Goal: Task Accomplishment & Management: Use online tool/utility

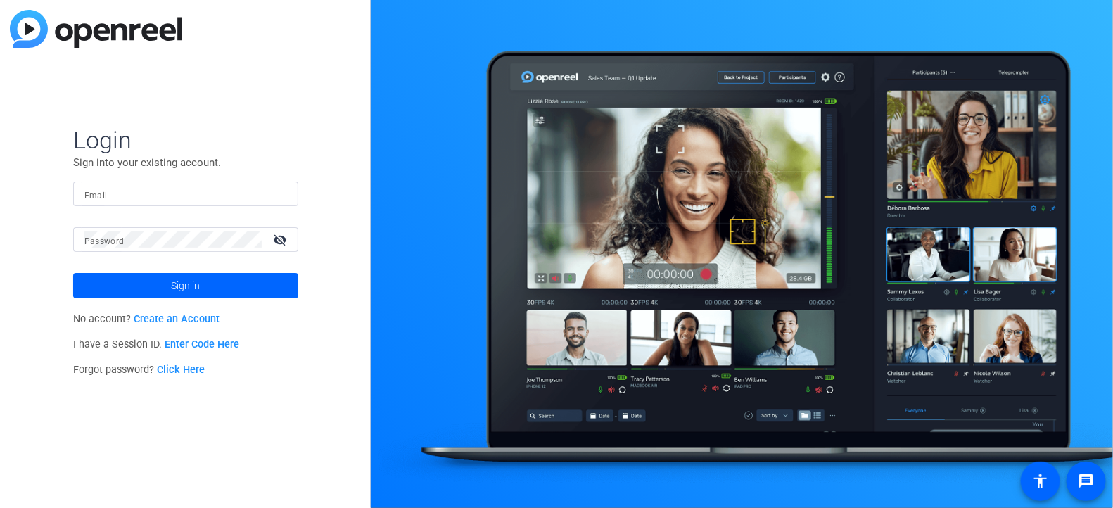
click at [182, 190] on input "Email" at bounding box center [185, 194] width 203 height 17
type input "[PERSON_NAME][EMAIL_ADDRESS][PERSON_NAME][PERSON_NAME][DOMAIN_NAME]"
click at [73, 273] on button "Sign in" at bounding box center [185, 285] width 225 height 25
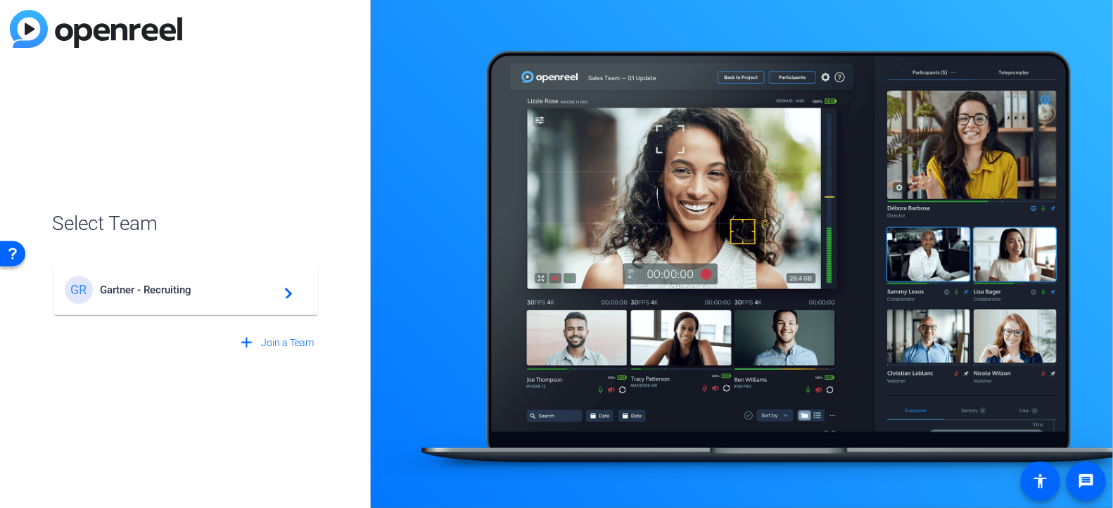
click at [144, 293] on span "Gartner - Recruiting" at bounding box center [188, 290] width 176 height 13
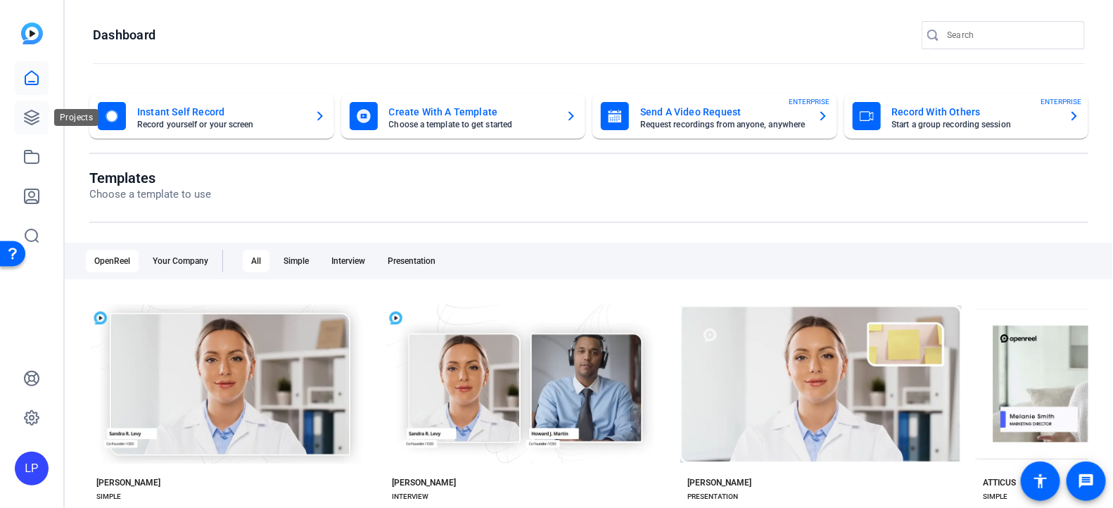
click at [31, 122] on icon at bounding box center [31, 117] width 17 height 17
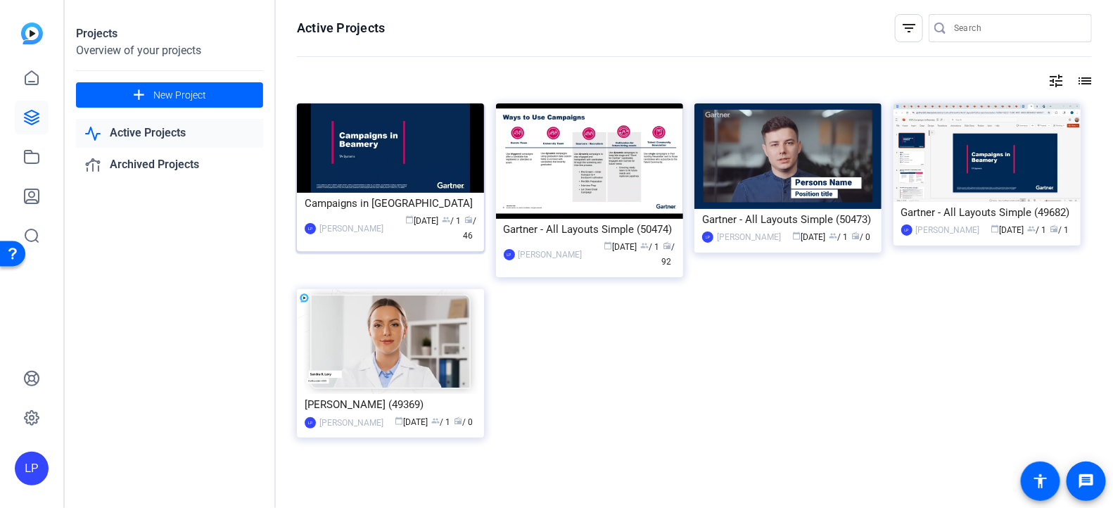
click at [400, 160] on img at bounding box center [390, 147] width 187 height 89
click at [571, 175] on img at bounding box center [589, 160] width 187 height 115
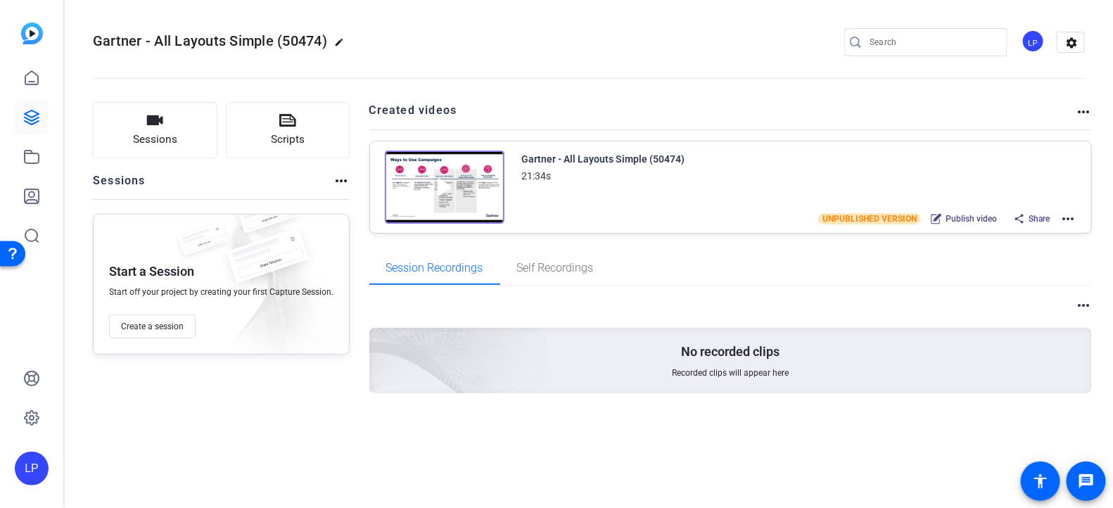
click at [457, 184] on img at bounding box center [445, 187] width 120 height 73
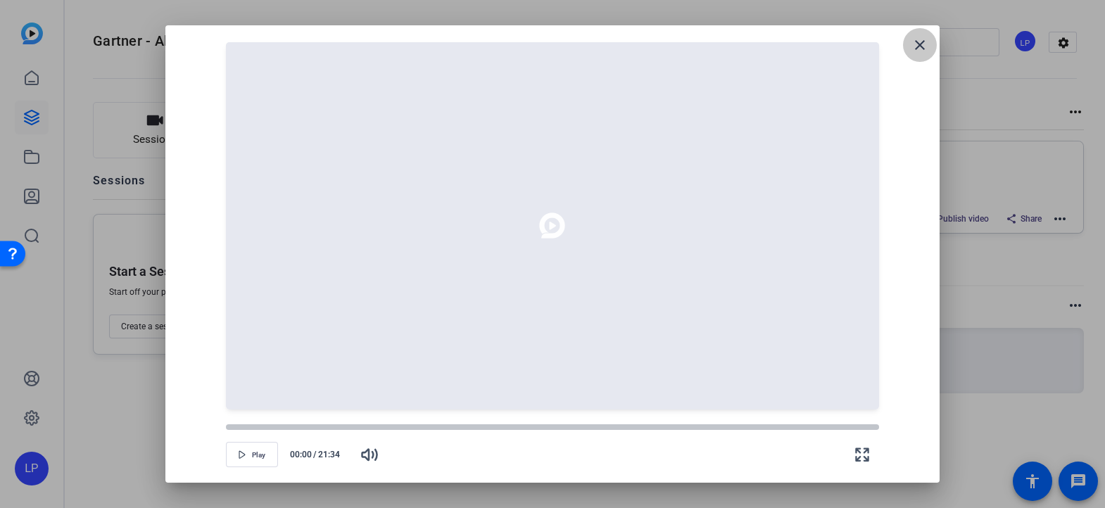
click at [919, 43] on mat-icon "close" at bounding box center [919, 45] width 17 height 17
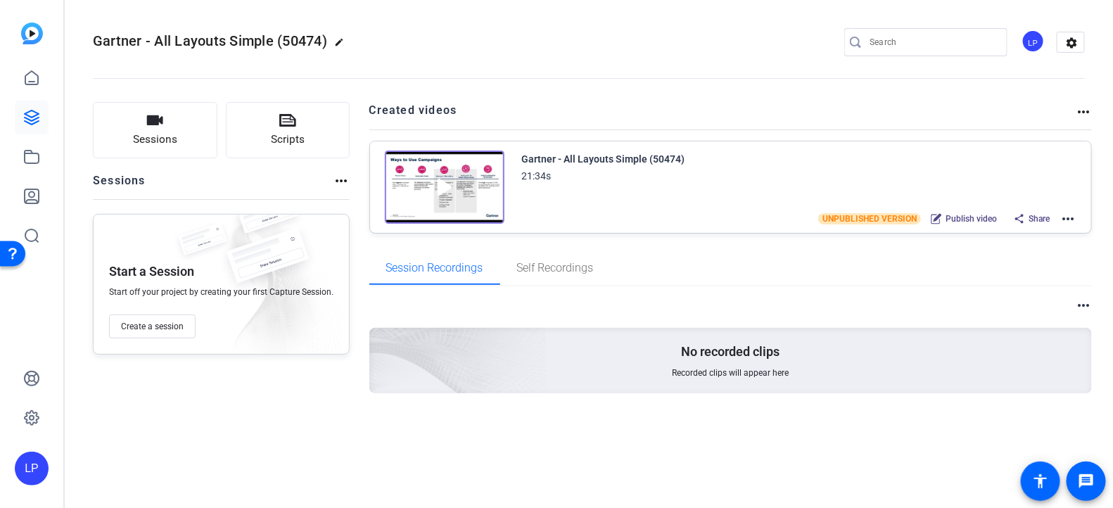
click at [1062, 219] on mat-icon "more_horiz" at bounding box center [1067, 218] width 17 height 17
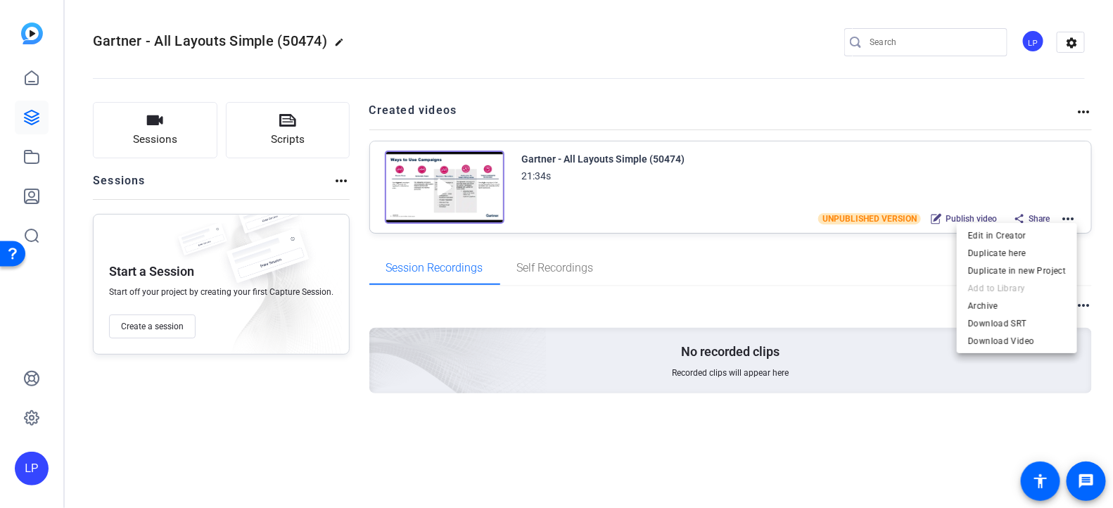
click at [1074, 213] on mat-icon "more_horiz" at bounding box center [1067, 218] width 17 height 17
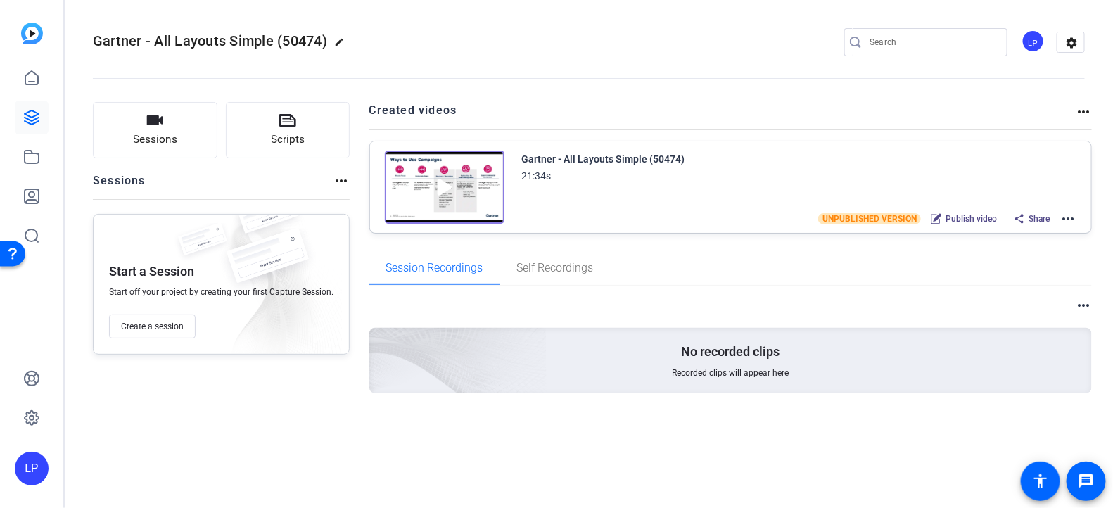
click at [1014, 236] on div "Edit in Creator Duplicate here Duplicate in new Project Add to Library Archive …" at bounding box center [1017, 288] width 120 height 130
click at [1071, 217] on mat-icon "more_horiz" at bounding box center [1067, 218] width 17 height 17
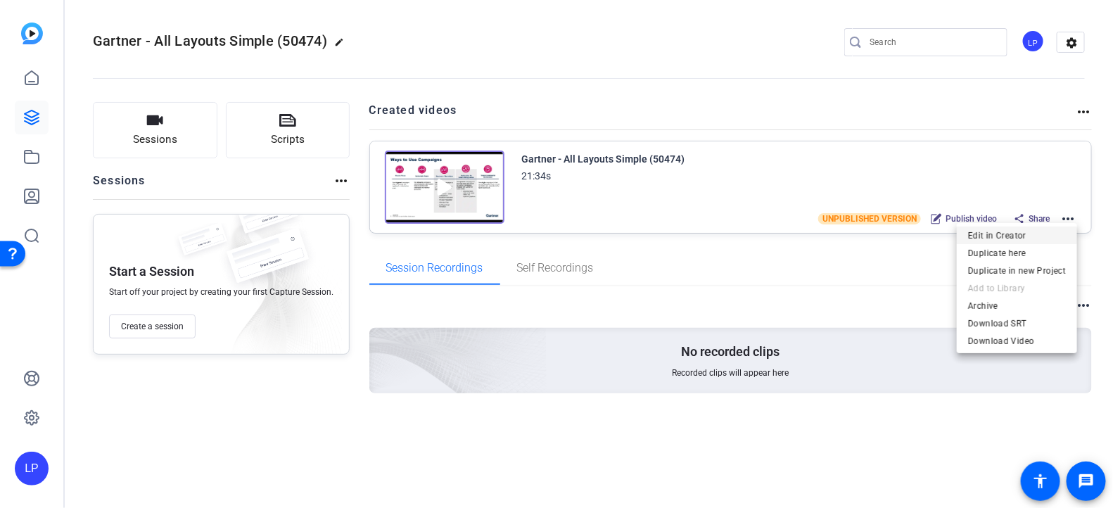
click at [1007, 237] on span "Edit in Creator" at bounding box center [1017, 235] width 98 height 17
